Goal: Task Accomplishment & Management: Manage account settings

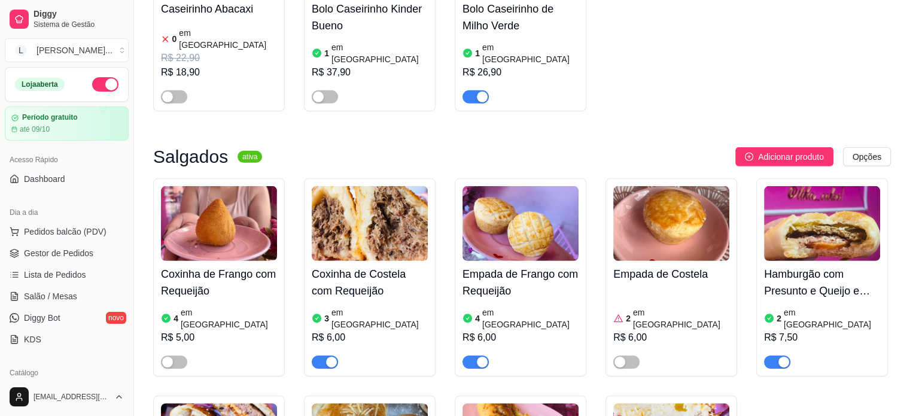
scroll to position [3648, 0]
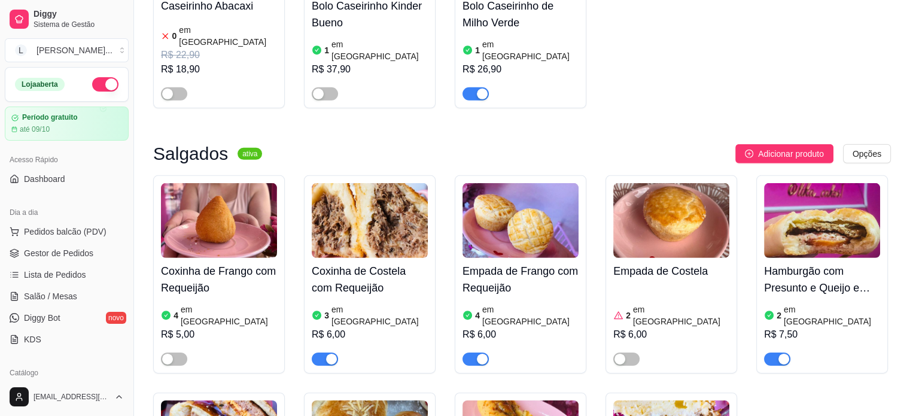
click at [196, 303] on article "em [GEOGRAPHIC_DATA]" at bounding box center [229, 315] width 96 height 24
click at [328, 353] on div "button" at bounding box center [331, 358] width 11 height 11
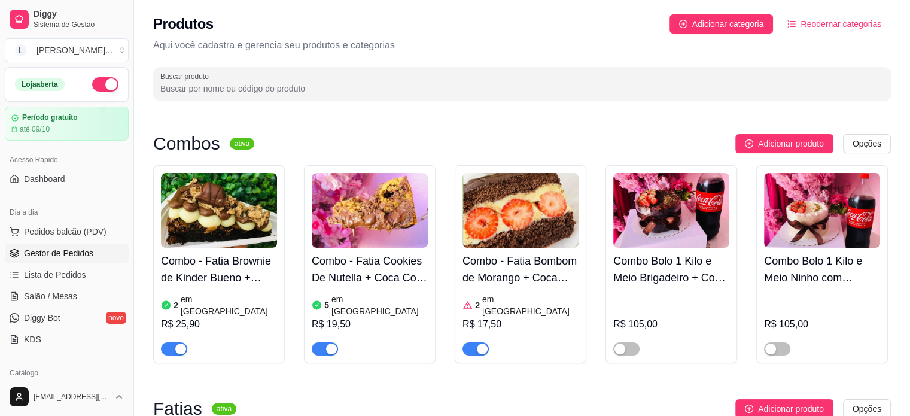
click at [61, 248] on span "Gestor de Pedidos" at bounding box center [58, 253] width 69 height 12
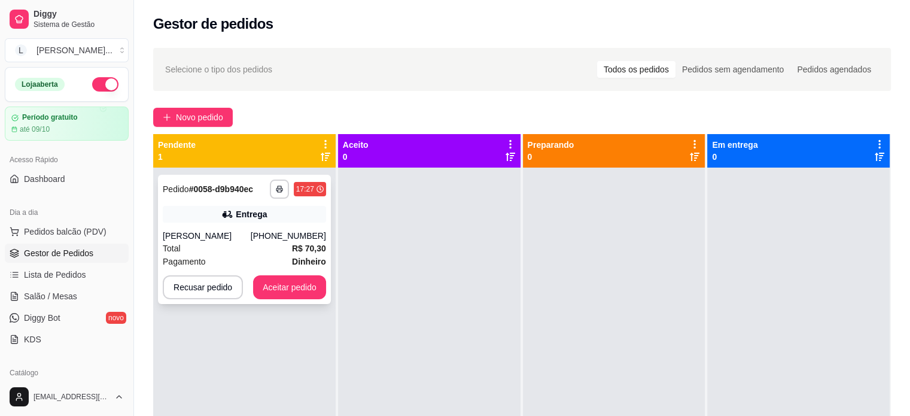
click at [292, 251] on strong "R$ 70,30" at bounding box center [309, 248] width 34 height 10
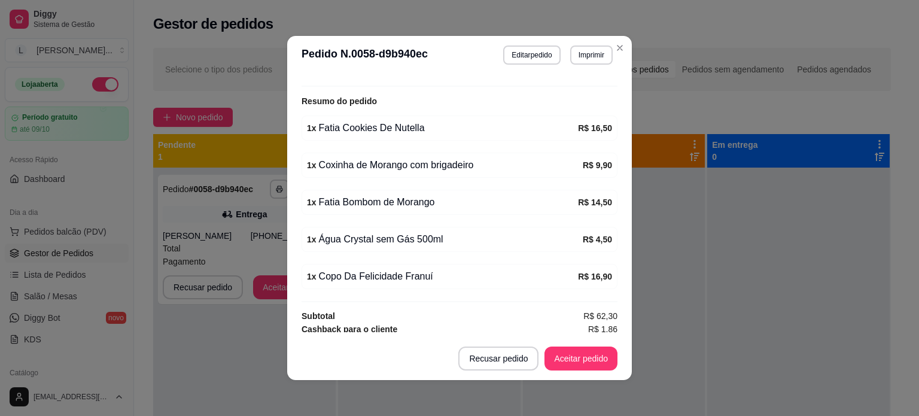
scroll to position [2, 0]
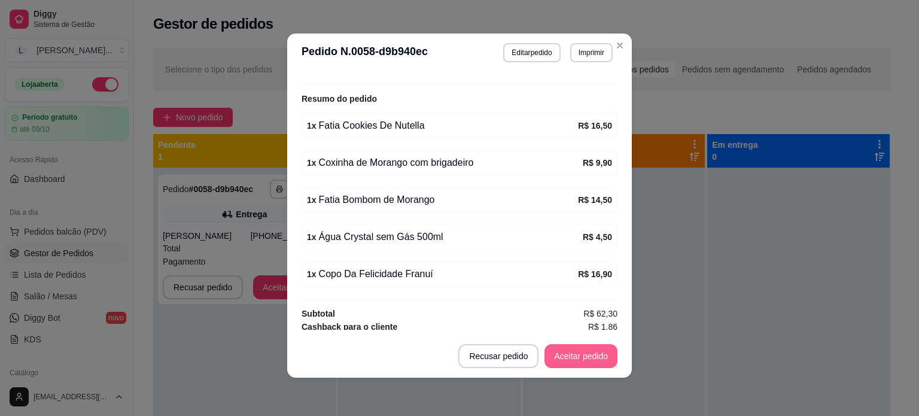
click at [582, 356] on button "Aceitar pedido" at bounding box center [580, 356] width 73 height 24
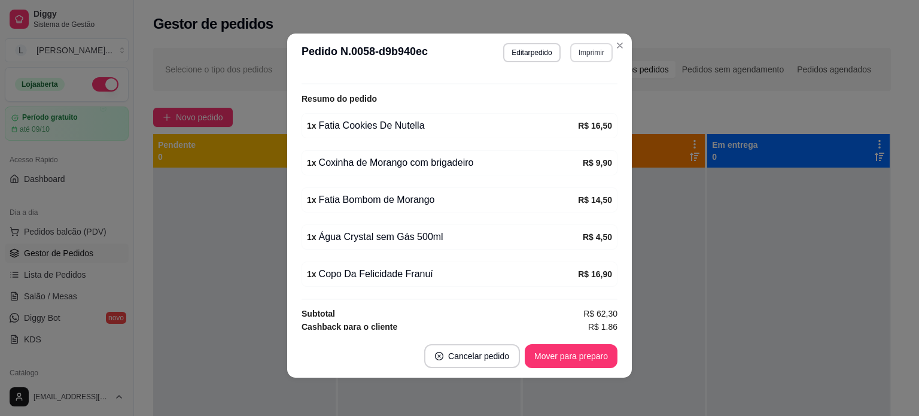
click at [591, 47] on button "Imprimir" at bounding box center [591, 52] width 42 height 19
click at [550, 94] on button "IMPRESSORA" at bounding box center [565, 94] width 84 height 19
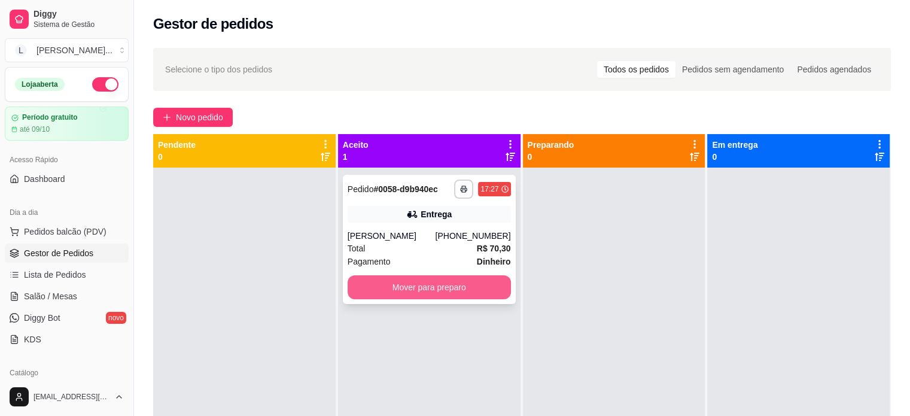
click at [460, 289] on button "Mover para preparo" at bounding box center [428, 287] width 163 height 24
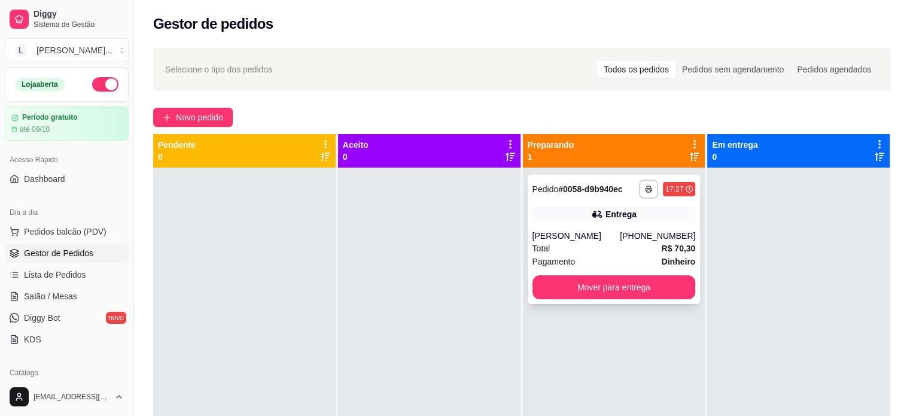
click at [648, 248] on div "Total R$ 70,30" at bounding box center [613, 248] width 163 height 13
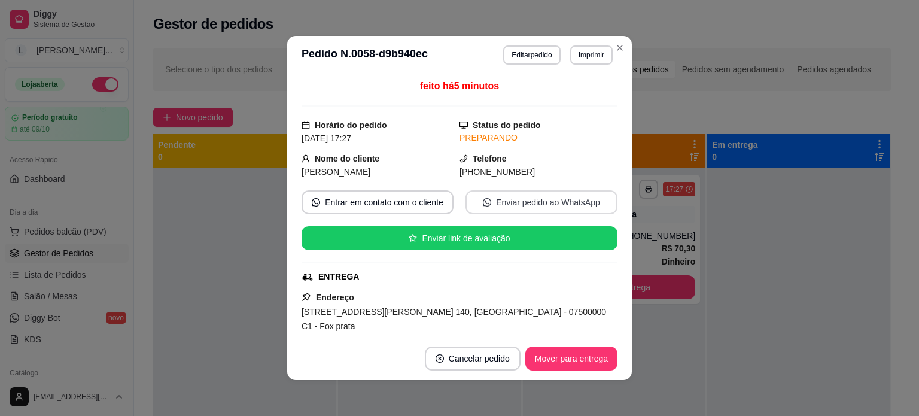
click at [469, 201] on button "Enviar pedido ao WhatsApp" at bounding box center [541, 202] width 152 height 24
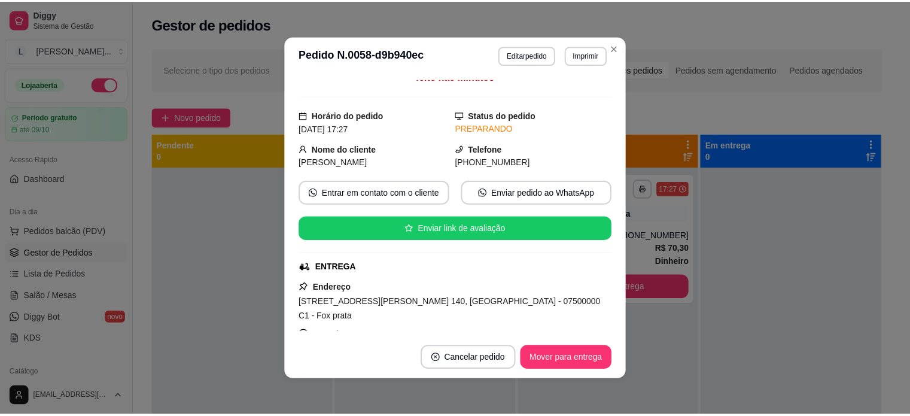
scroll to position [0, 0]
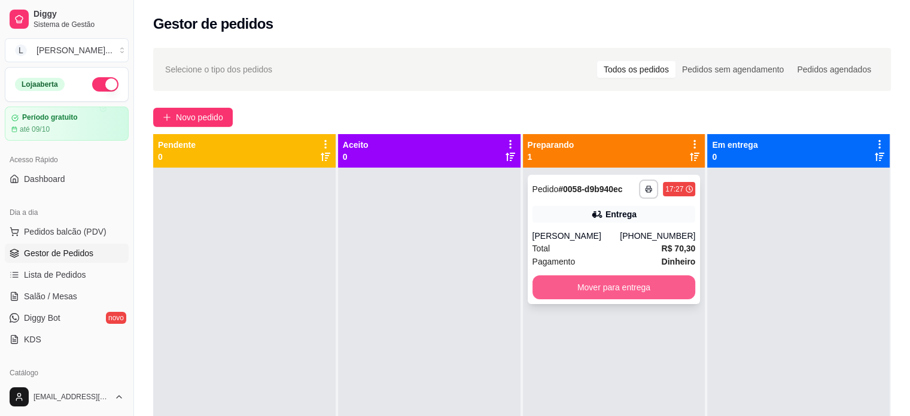
click at [630, 286] on button "Mover para entrega" at bounding box center [613, 287] width 163 height 24
